Goal: Check status

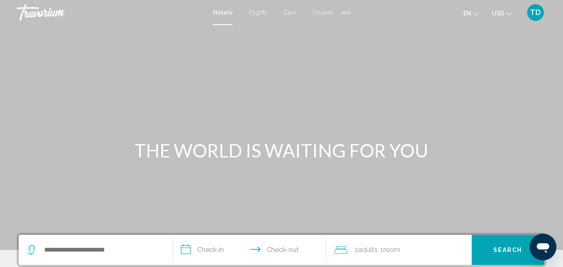
click at [534, 10] on span "TD" at bounding box center [535, 12] width 11 height 8
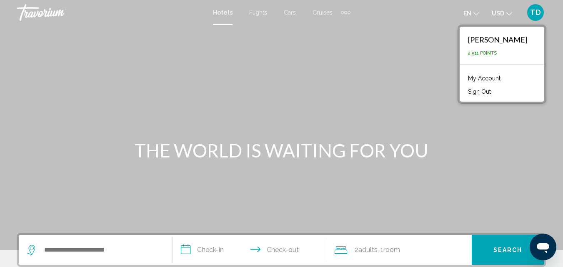
click at [492, 78] on link "My Account" at bounding box center [484, 78] width 41 height 11
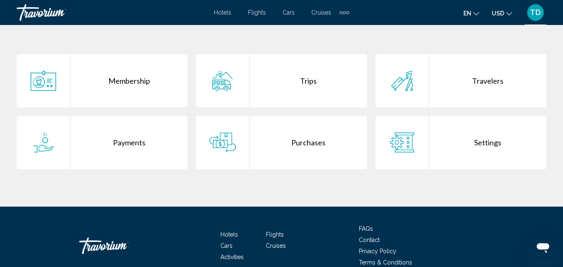
scroll to position [167, 0]
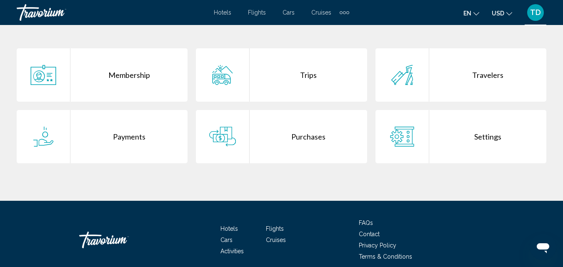
click at [313, 75] on div "Trips" at bounding box center [308, 74] width 117 height 53
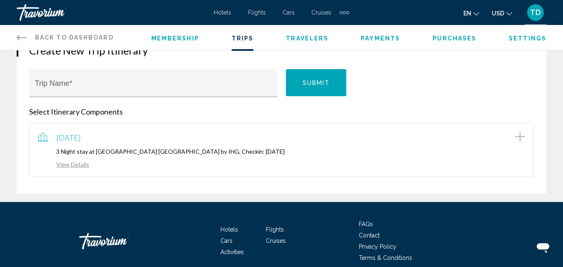
scroll to position [125, 0]
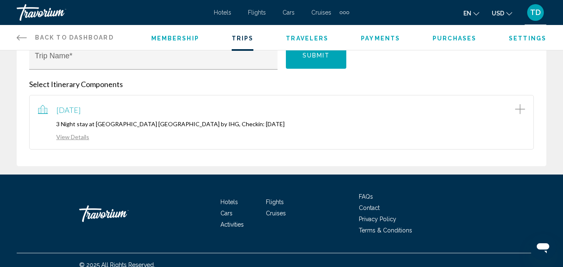
click at [77, 138] on link "View Details" at bounding box center [63, 136] width 51 height 7
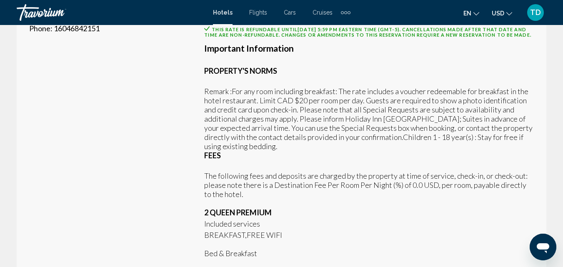
scroll to position [319, 0]
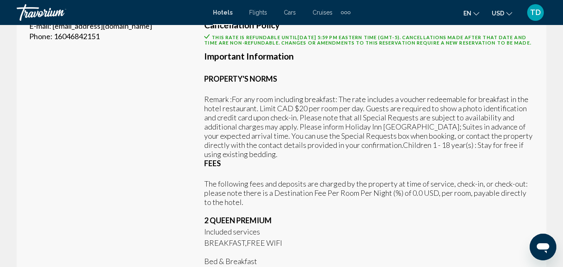
click at [478, 11] on icon "Change language" at bounding box center [477, 14] width 6 height 6
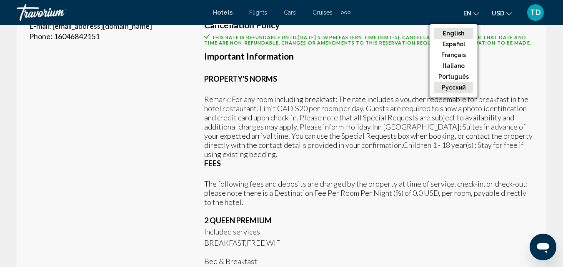
click at [465, 88] on button "русский" at bounding box center [453, 87] width 39 height 11
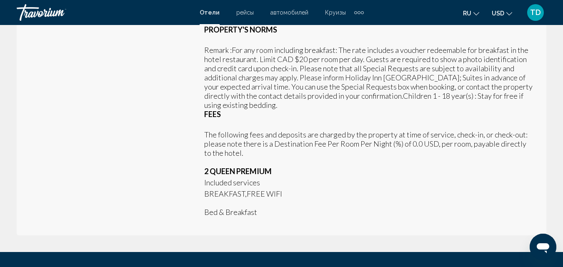
scroll to position [360, 0]
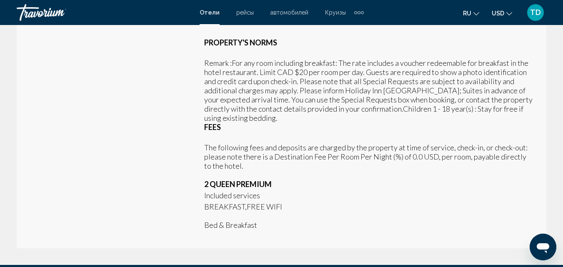
click at [477, 12] on icon "Change language" at bounding box center [477, 14] width 6 height 6
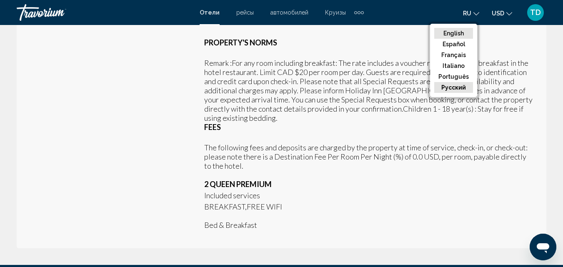
click at [462, 33] on button "English" at bounding box center [453, 33] width 39 height 11
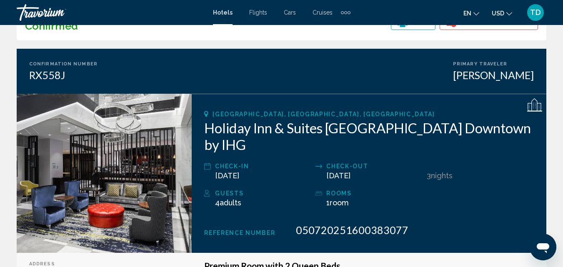
scroll to position [0, 0]
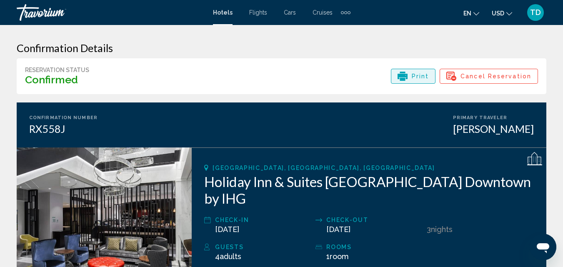
click at [425, 78] on span "Print" at bounding box center [421, 76] width 18 height 14
click at [470, 242] on div "Guests 4 Adult Adults , Child Children ( ages ) rooms 1 Room rooms" at bounding box center [369, 255] width 330 height 27
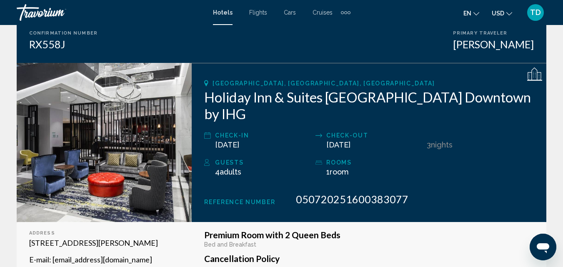
scroll to position [89, 0]
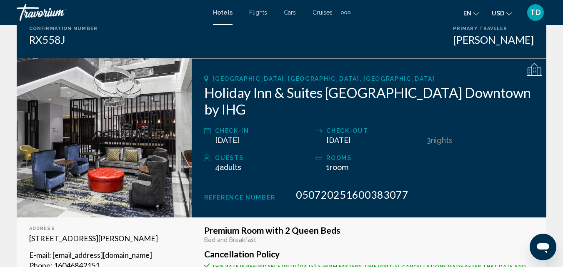
click at [281, 93] on h2 "Holiday Inn & Suites [GEOGRAPHIC_DATA] Downtown by IHG" at bounding box center [369, 100] width 330 height 33
click at [324, 94] on h2 "Holiday Inn & Suites [GEOGRAPHIC_DATA] Downtown by IHG" at bounding box center [369, 100] width 330 height 33
click at [537, 72] on icon "Main content" at bounding box center [534, 70] width 15 height 15
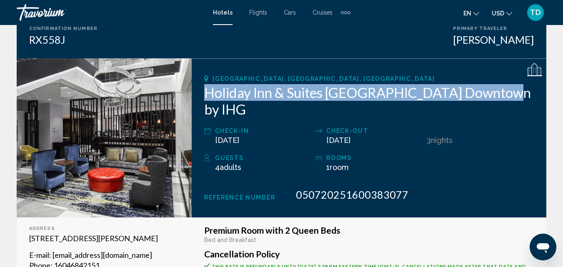
drag, startPoint x: 204, startPoint y: 91, endPoint x: 509, endPoint y: 97, distance: 304.8
click at [509, 97] on h2 "Holiday Inn & Suites [GEOGRAPHIC_DATA] Downtown by IHG" at bounding box center [369, 100] width 330 height 33
copy h2 "Holiday Inn & Suites [GEOGRAPHIC_DATA] Downtown by IHG"
